Goal: Task Accomplishment & Management: Use online tool/utility

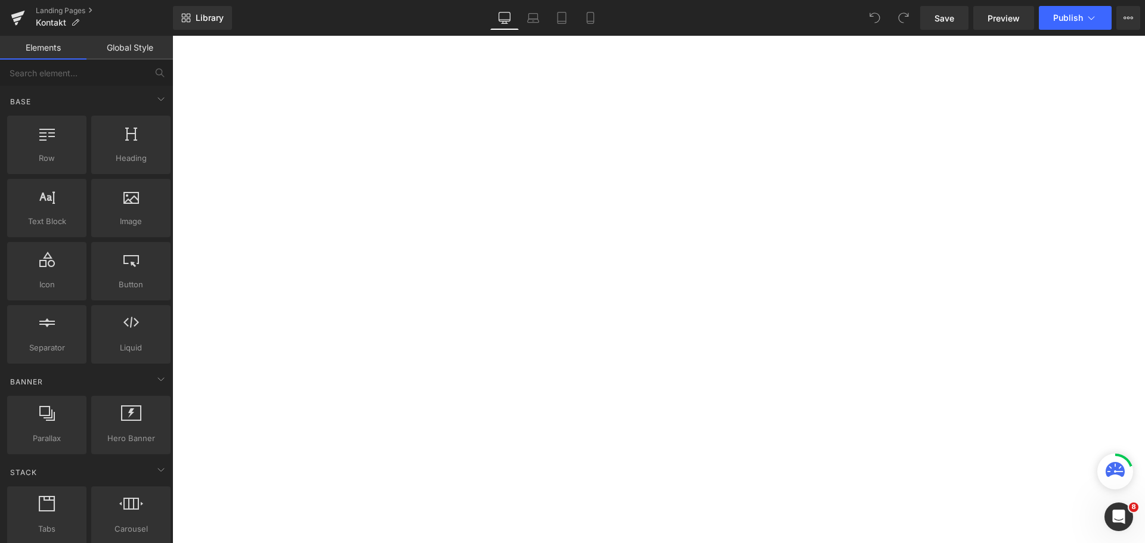
scroll to position [358, 0]
click at [172, 36] on button "button" at bounding box center [172, 36] width 0 height 0
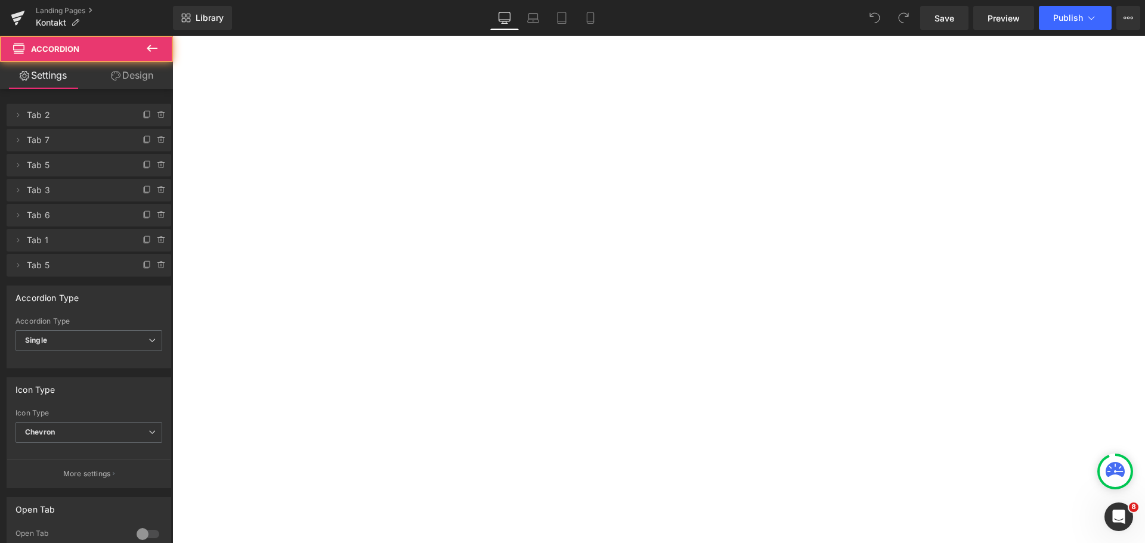
scroll to position [477, 0]
click at [172, 36] on p "Wenn Sie keine E-Mail-Adresse haben, werden Sie an die Shop-Apotheke weitergele…" at bounding box center [172, 36] width 0 height 0
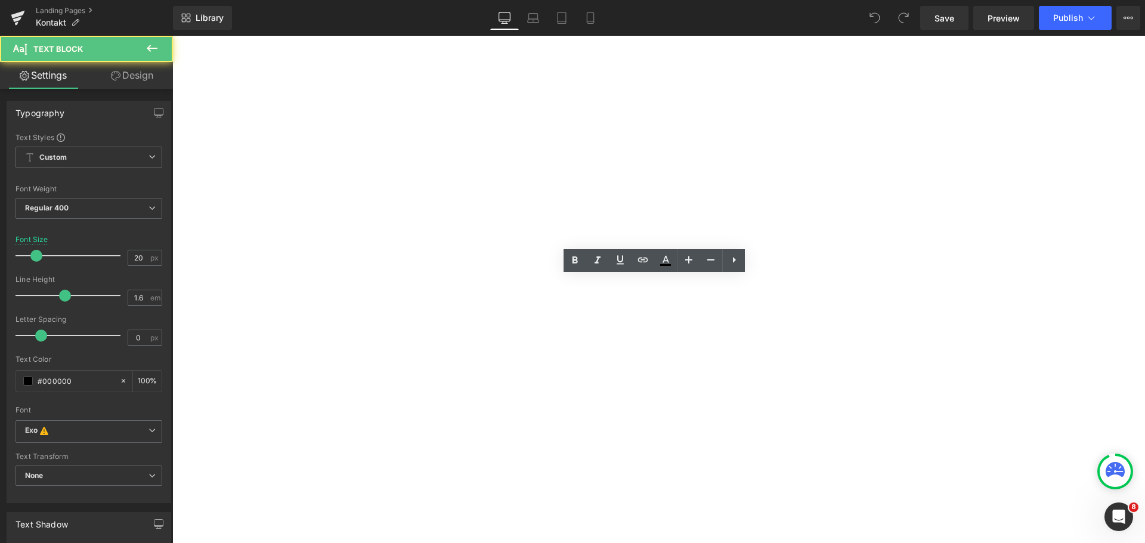
click at [172, 36] on p "Wenn Sie keine E-Mail-Adresse haben, werden Sie an die Shop-Apotheke weitergele…" at bounding box center [172, 36] width 0 height 0
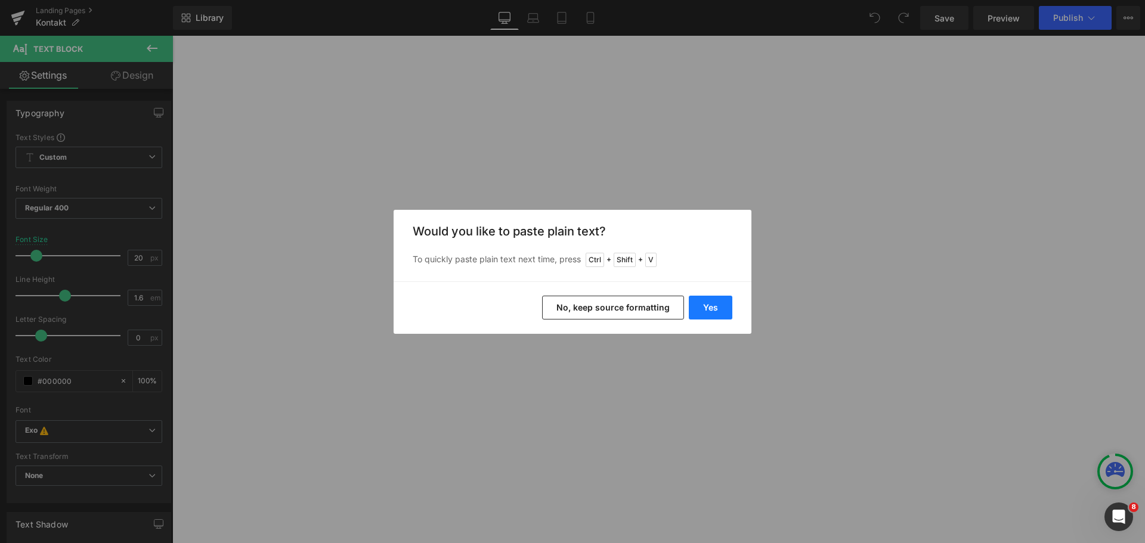
click at [713, 315] on button "Yes" at bounding box center [711, 308] width 44 height 24
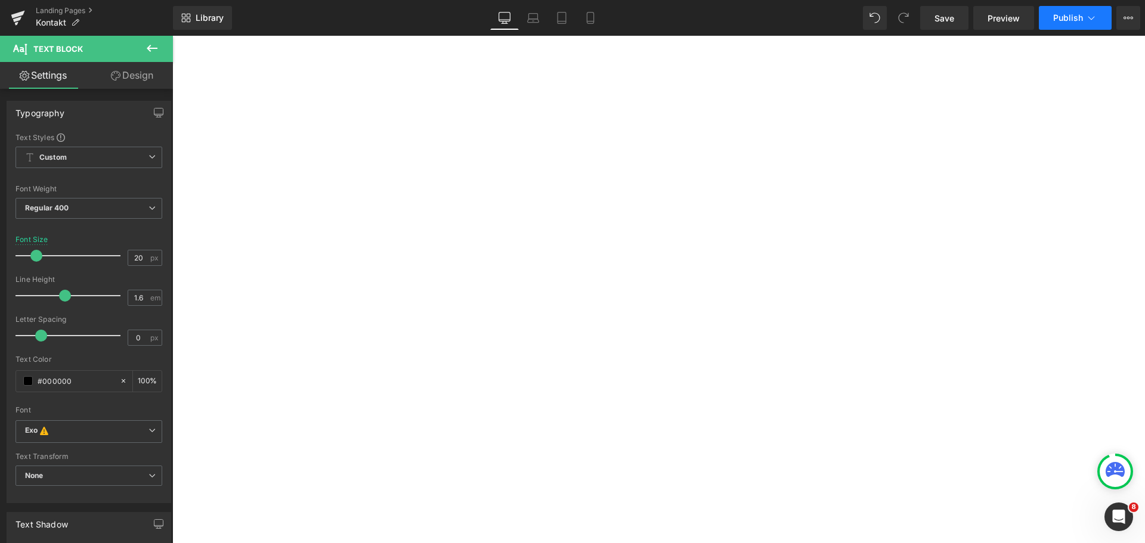
click at [1064, 10] on button "Publish" at bounding box center [1075, 18] width 73 height 24
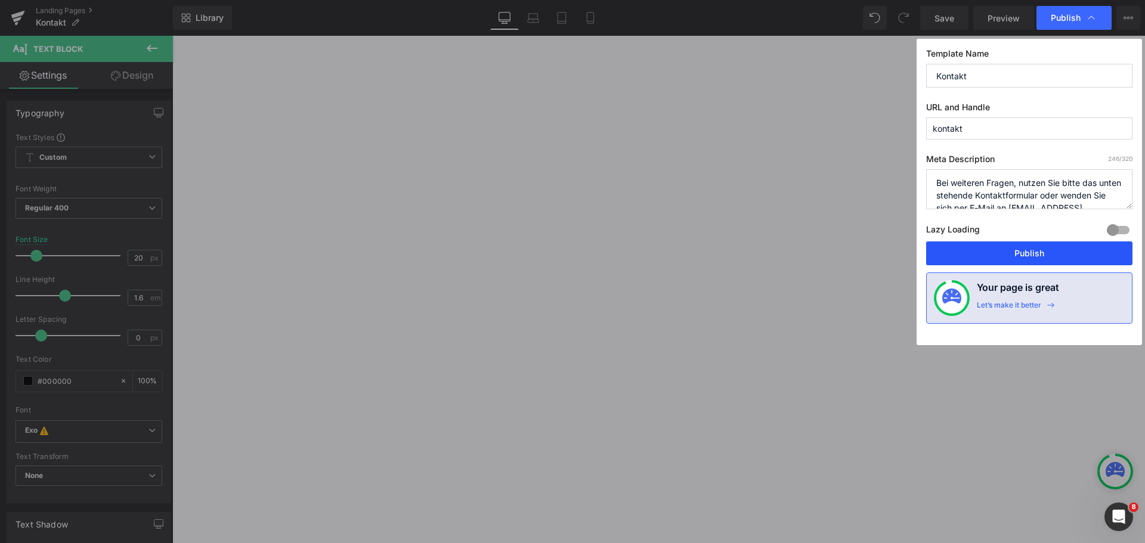
click at [1021, 245] on button "Publish" at bounding box center [1029, 253] width 206 height 24
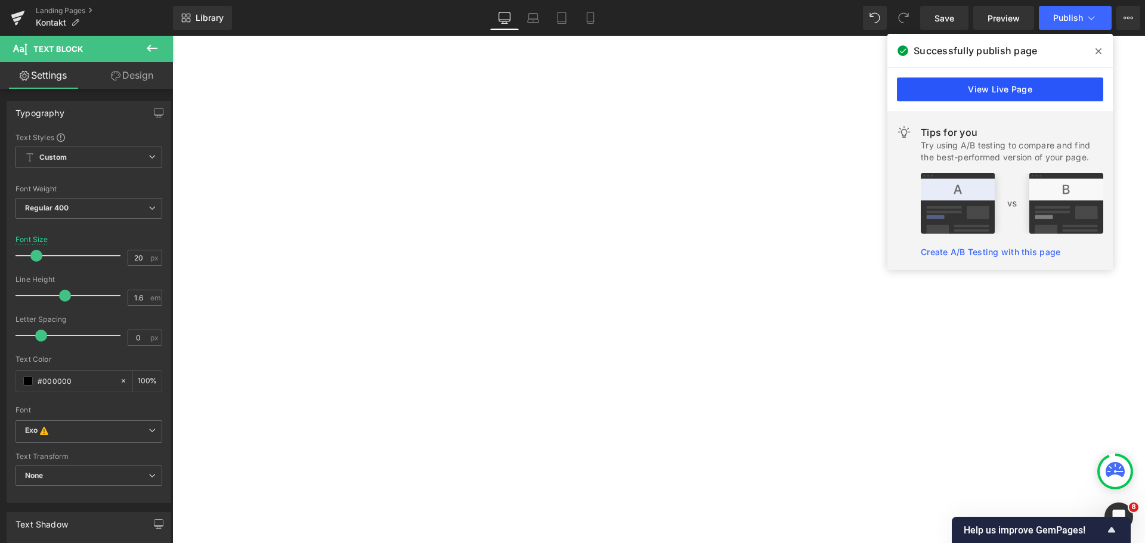
click at [992, 98] on link "View Live Page" at bounding box center [1000, 90] width 206 height 24
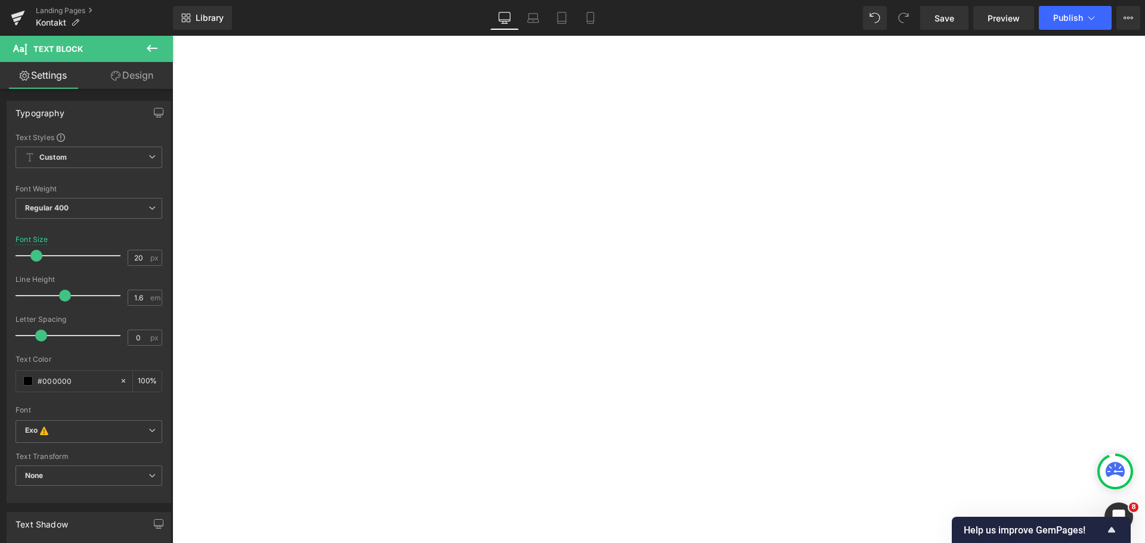
scroll to position [358, 0]
click at [1064, 24] on button "Publish" at bounding box center [1075, 18] width 73 height 24
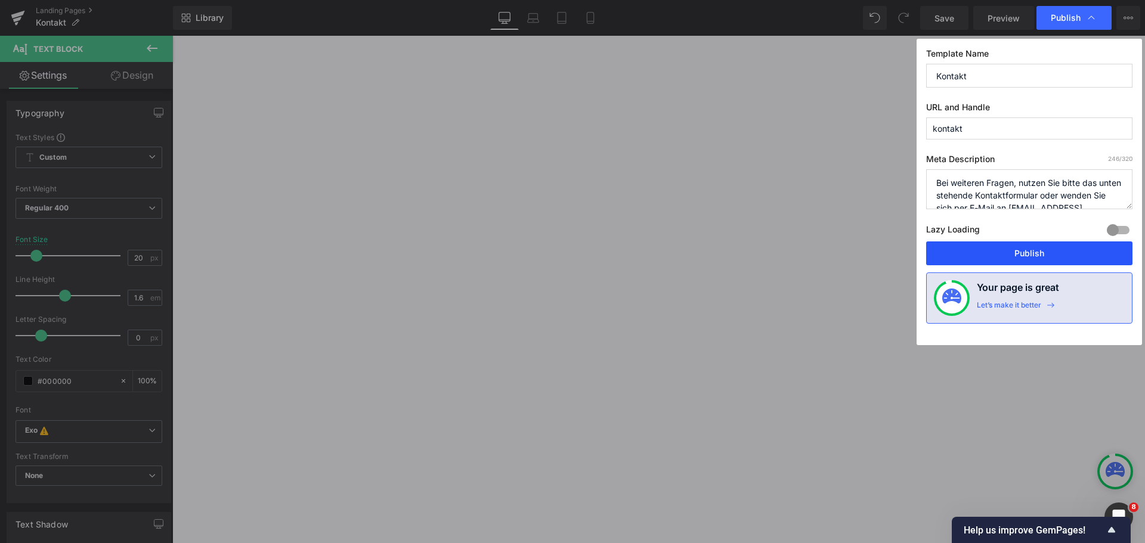
click at [1031, 256] on button "Publish" at bounding box center [1029, 253] width 206 height 24
